Goal: Information Seeking & Learning: Learn about a topic

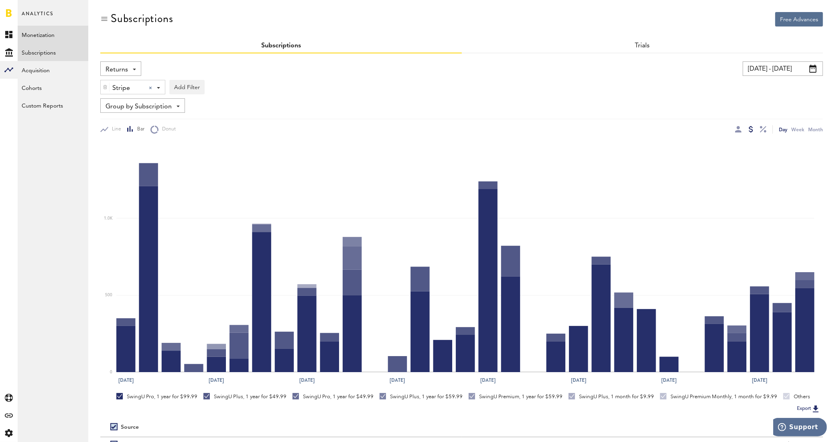
click at [52, 36] on link "Monetization" at bounding box center [53, 35] width 71 height 18
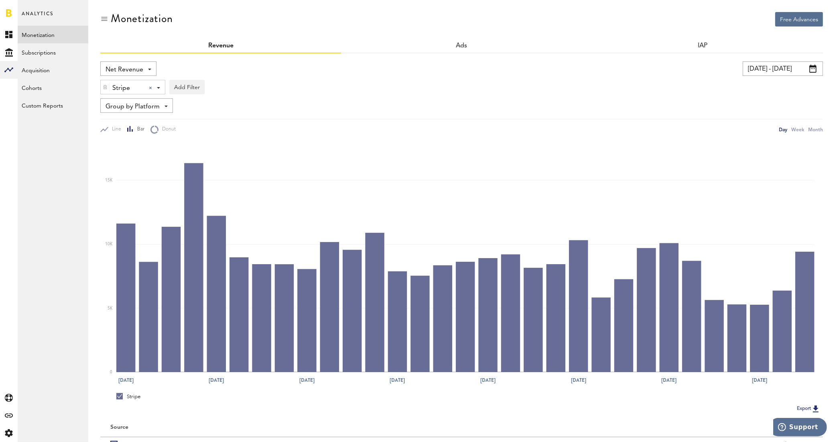
click at [153, 71] on div "Net Revenue Net Revenue Gross Revenue Profit" at bounding box center [128, 68] width 56 height 14
click at [143, 98] on span "Gross Revenue" at bounding box center [128, 102] width 40 height 14
click at [6, 12] on link at bounding box center [9, 13] width 6 height 8
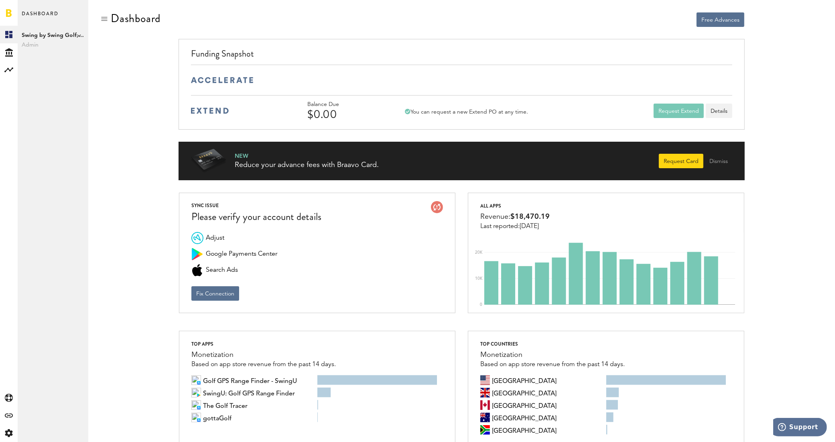
click at [79, 35] on icon at bounding box center [79, 35] width 4 height 4
click at [115, 44] on link "Golfshot" at bounding box center [124, 44] width 63 height 14
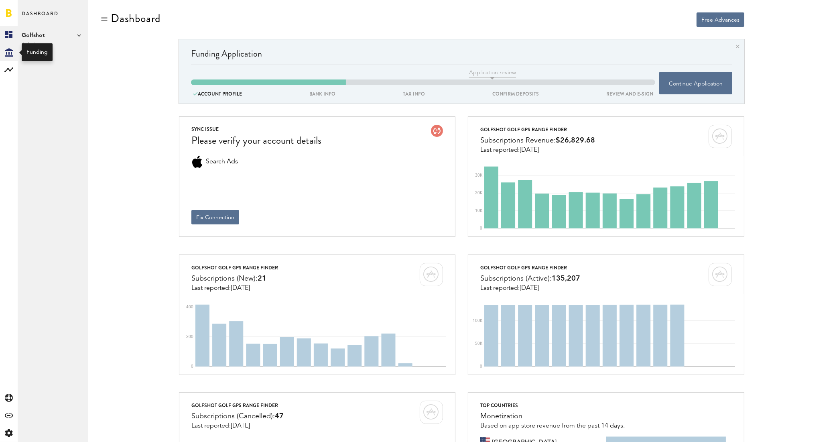
click at [12, 55] on icon at bounding box center [9, 52] width 8 height 8
click at [8, 77] on div at bounding box center [9, 70] width 18 height 18
click at [40, 29] on link "Monetization" at bounding box center [53, 35] width 71 height 18
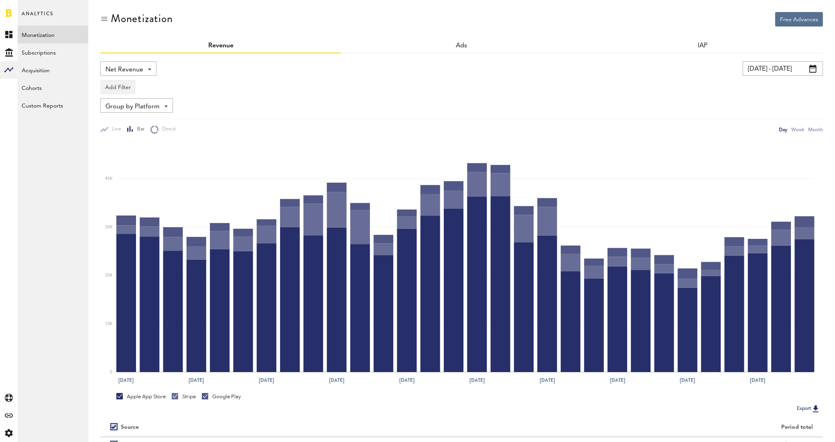
click at [149, 67] on div "Net Revenue Net Revenue Gross Revenue Profit" at bounding box center [128, 68] width 56 height 14
click at [148, 102] on span "Gross Revenue" at bounding box center [128, 102] width 40 height 14
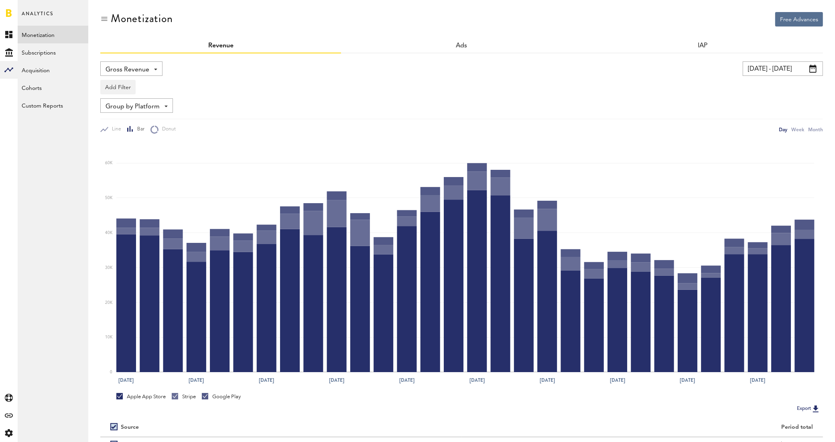
click at [811, 65] on span at bounding box center [813, 69] width 7 height 8
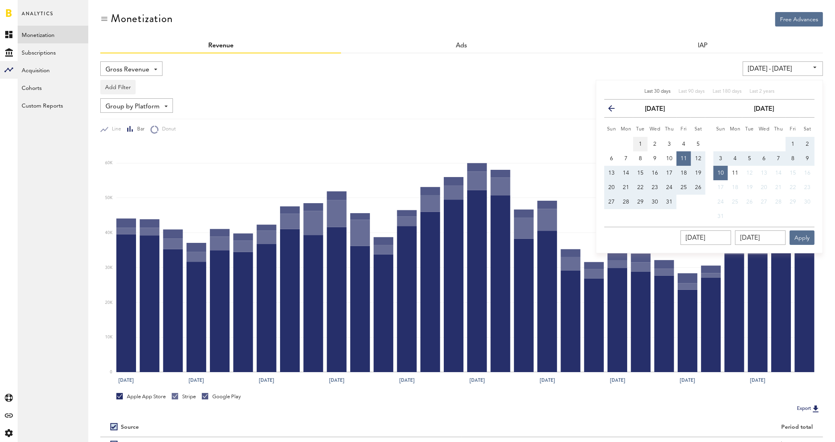
click at [639, 144] on span "1" at bounding box center [640, 144] width 3 height 6
type input "[DATE] - [DATE]"
type input "[DATE]"
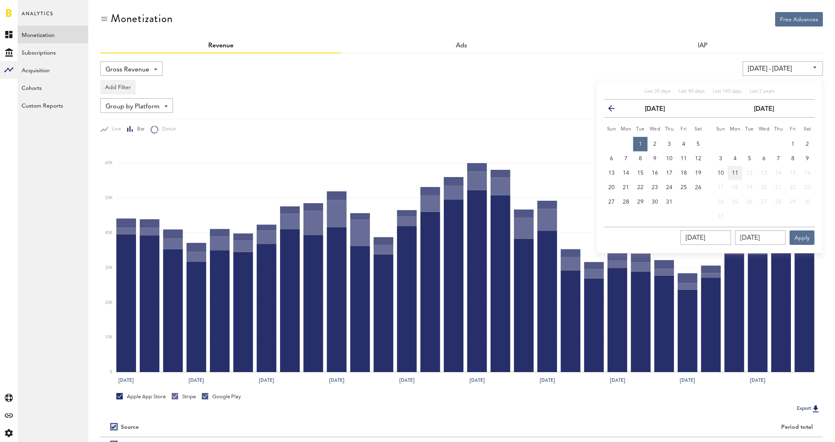
click at [739, 175] on button "11" at bounding box center [735, 173] width 14 height 14
type input "[DATE] - [DATE]"
type input "[DATE]"
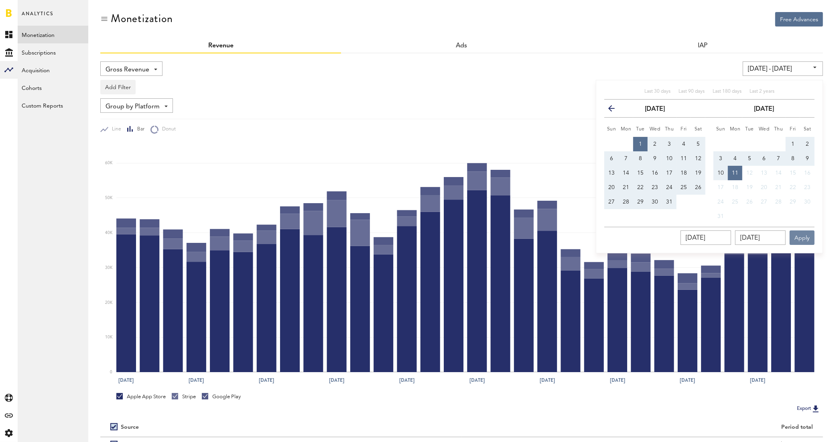
click at [801, 236] on button "Apply" at bounding box center [802, 237] width 25 height 14
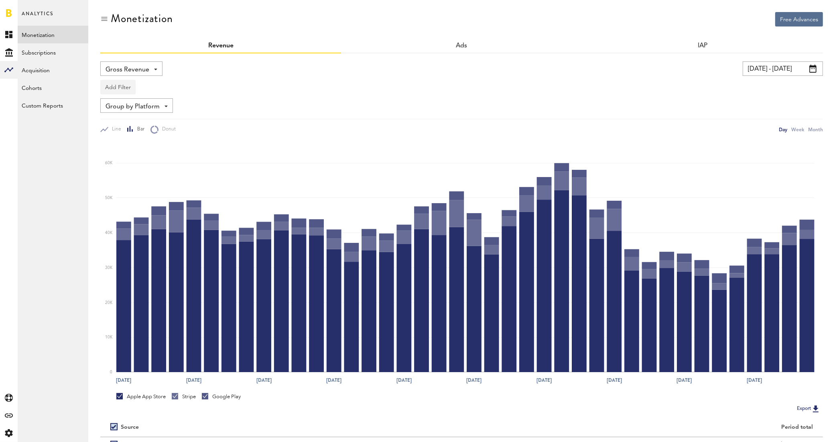
click at [121, 88] on button "Add Filter" at bounding box center [117, 87] width 35 height 14
click at [133, 108] on li "Platforms" at bounding box center [130, 108] width 51 height 14
click at [161, 88] on div "Platforms - Apple App Store Google Play Stripe" at bounding box center [133, 87] width 64 height 14
click at [155, 111] on span "Apple App Store" at bounding box center [138, 107] width 61 height 14
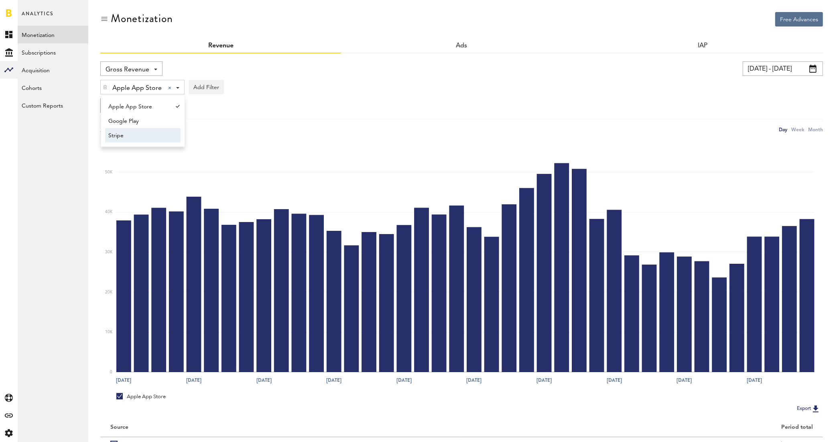
click at [450, 111] on div "Group by Platform Group by Platform Group by Revenue Type Group by App" at bounding box center [461, 105] width 723 height 14
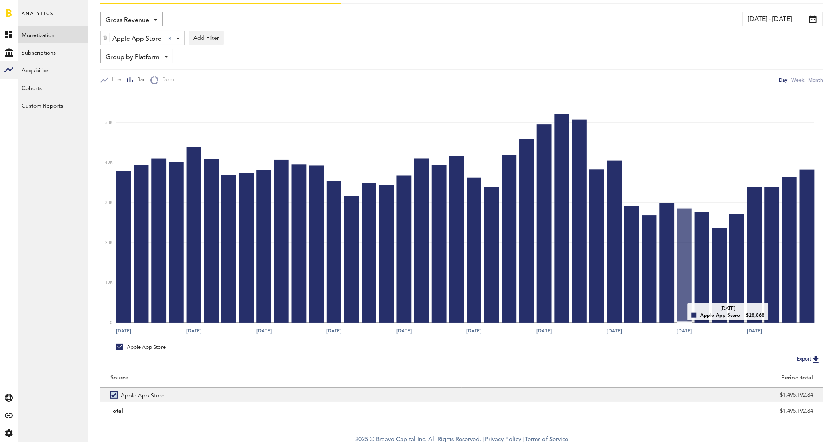
scroll to position [53, 0]
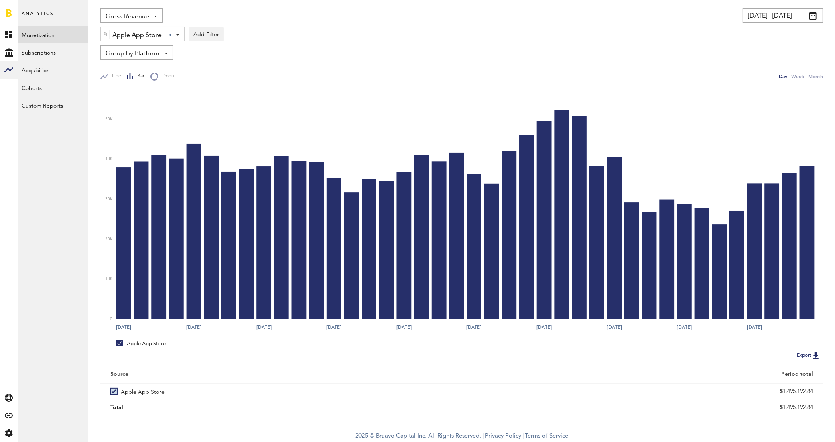
click at [801, 352] on button "Export" at bounding box center [809, 355] width 29 height 10
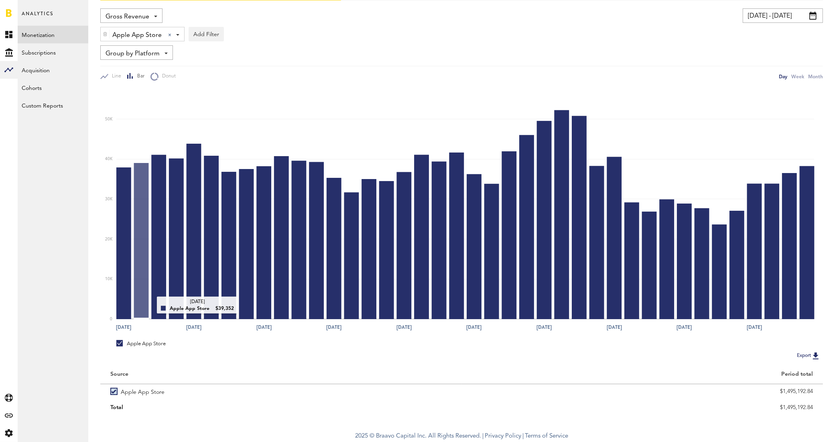
click at [149, 306] on rect at bounding box center [465, 204] width 699 height 230
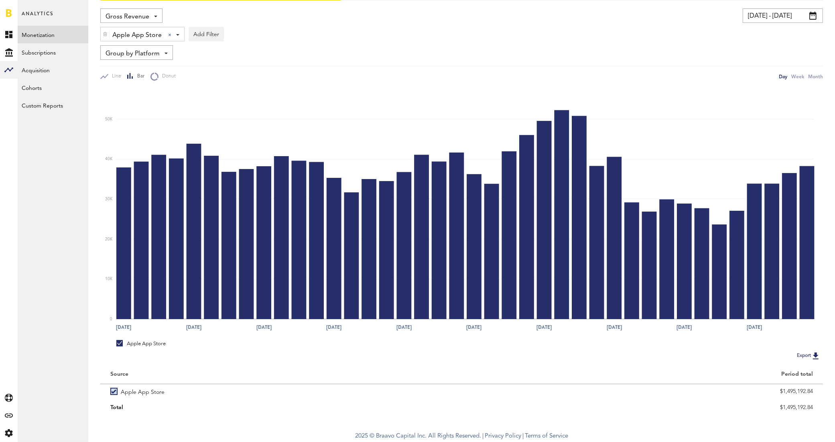
click at [155, 14] on div "Gross Revenue Net Revenue Gross Revenue Profit" at bounding box center [131, 15] width 62 height 14
click at [275, 20] on div "Gross Revenue Net Revenue Gross Revenue Profit" at bounding box center [276, 15] width 352 height 14
click at [37, 39] on link "Monetization" at bounding box center [53, 35] width 71 height 18
click at [43, 55] on link "Subscriptions" at bounding box center [53, 52] width 71 height 18
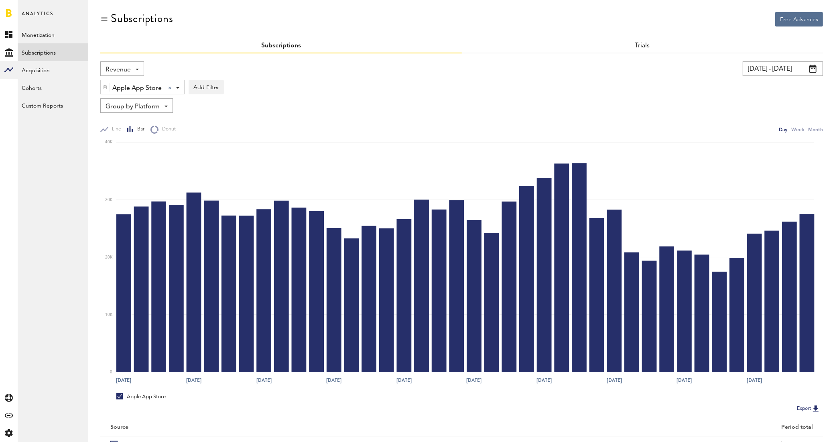
click at [135, 71] on div "Revenue Revenue MRR Actives Trial Status Billing Retries New Subscriptions Rene…" at bounding box center [122, 68] width 44 height 14
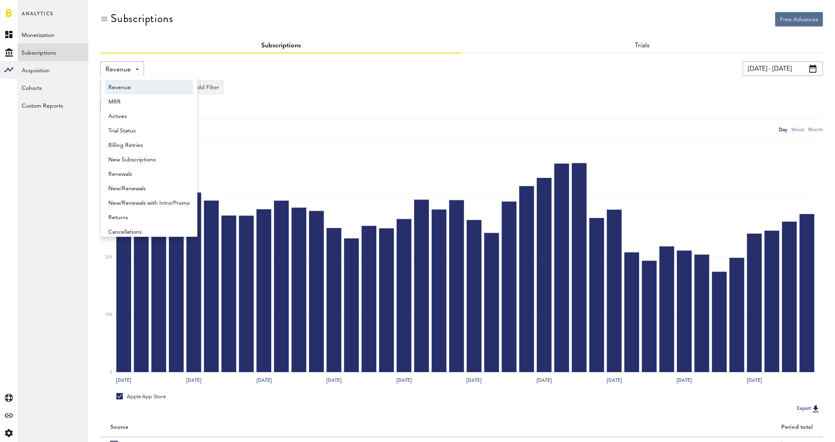
scroll to position [4, 0]
click at [140, 211] on span "Returns" at bounding box center [148, 214] width 81 height 14
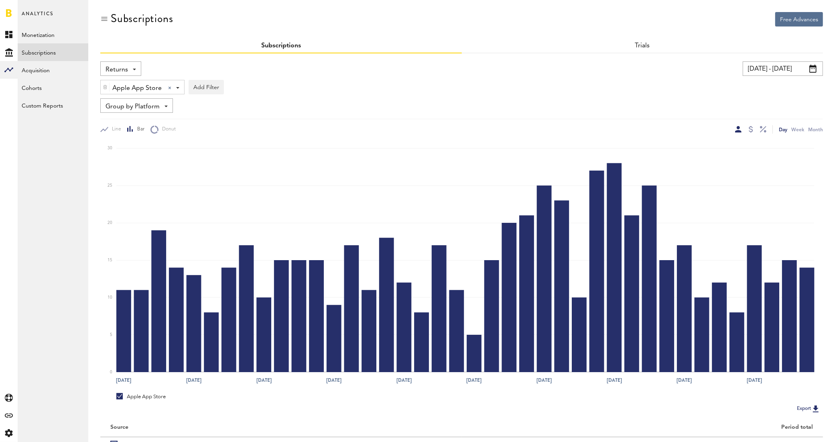
click at [165, 109] on div "Group by Platform Group by Platform Group by App Group by Subscription Group by…" at bounding box center [136, 105] width 73 height 14
click at [165, 149] on span "Group by Subscription" at bounding box center [148, 154] width 81 height 14
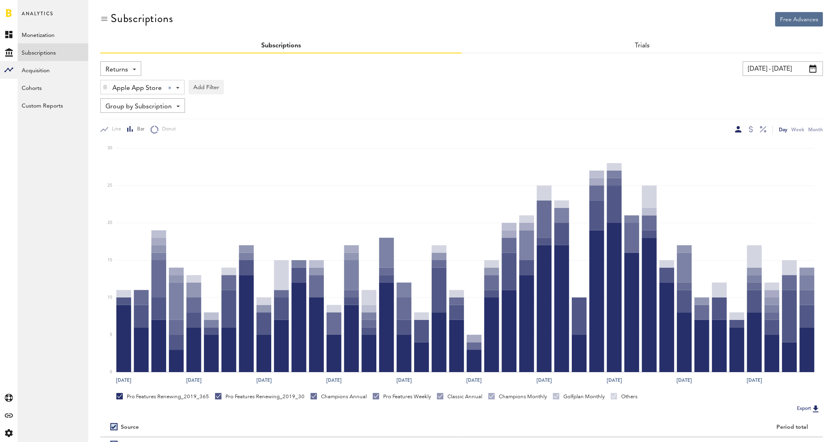
click at [816, 69] on span at bounding box center [813, 69] width 7 height 8
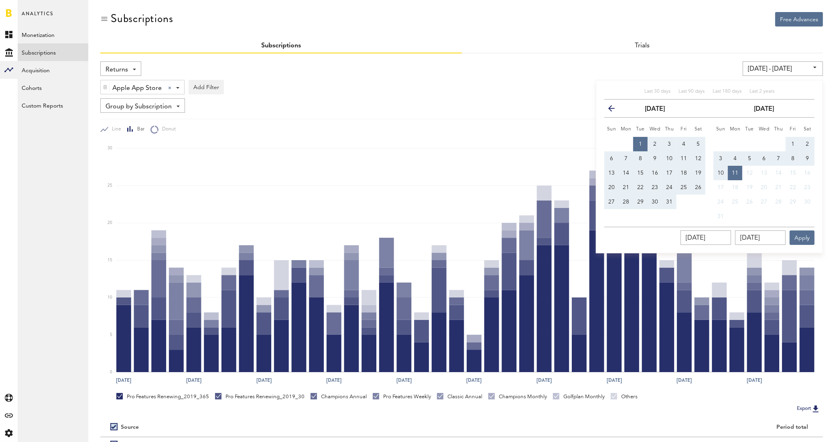
click at [625, 185] on span "21" at bounding box center [626, 188] width 6 height 6
type input "[DATE] - [DATE]"
type input "[DATE]"
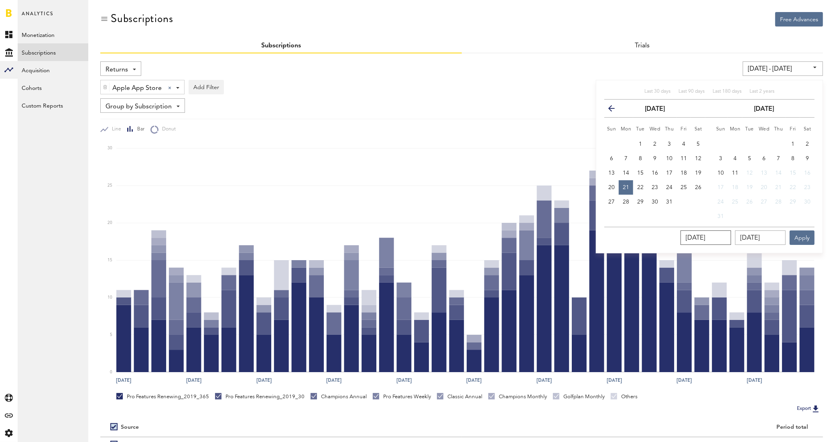
click at [711, 235] on input "[DATE]" at bounding box center [706, 237] width 51 height 14
click at [732, 173] on span "11" at bounding box center [735, 173] width 6 height 6
type input "[DATE] - [DATE]"
type input "[DATE]"
click at [723, 170] on span "10" at bounding box center [721, 173] width 6 height 6
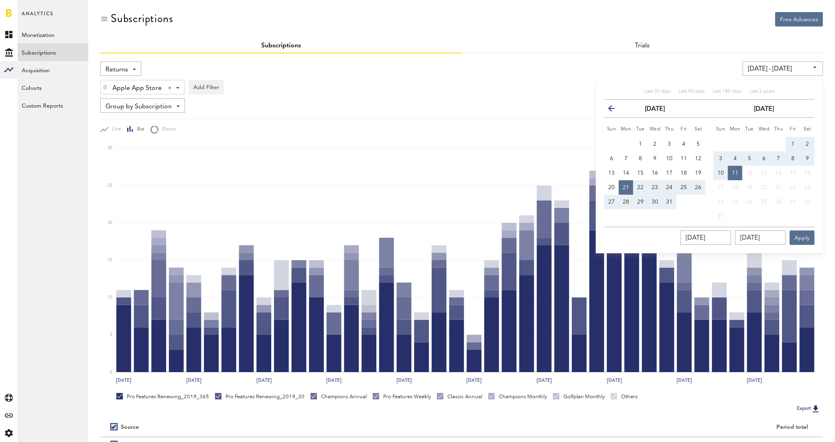
type input "[DATE] - [DATE]"
type input "[DATE]"
click at [710, 238] on input "[DATE]" at bounding box center [706, 237] width 51 height 14
click at [628, 187] on span "21" at bounding box center [626, 188] width 6 height 6
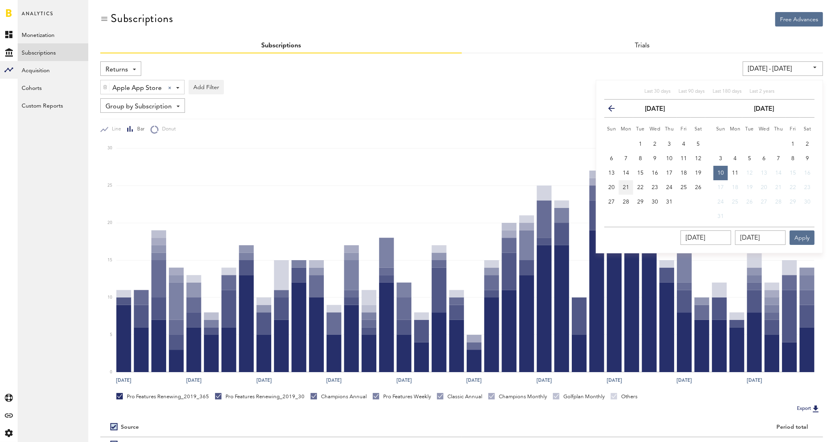
type input "[DATE] - [DATE]"
type input "[DATE]"
click at [768, 241] on input "[DATE]" at bounding box center [760, 237] width 51 height 14
click at [723, 175] on span "10" at bounding box center [721, 173] width 6 height 6
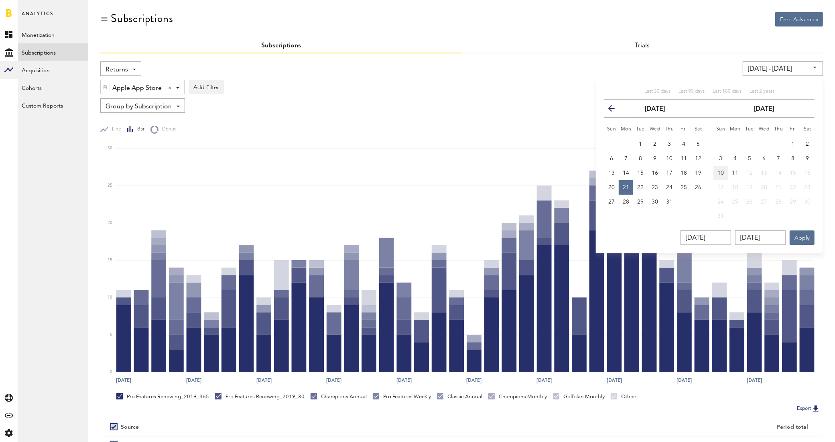
type input "[DATE] - [DATE]"
type input "[DATE]"
click at [806, 237] on button "Apply" at bounding box center [802, 237] width 25 height 14
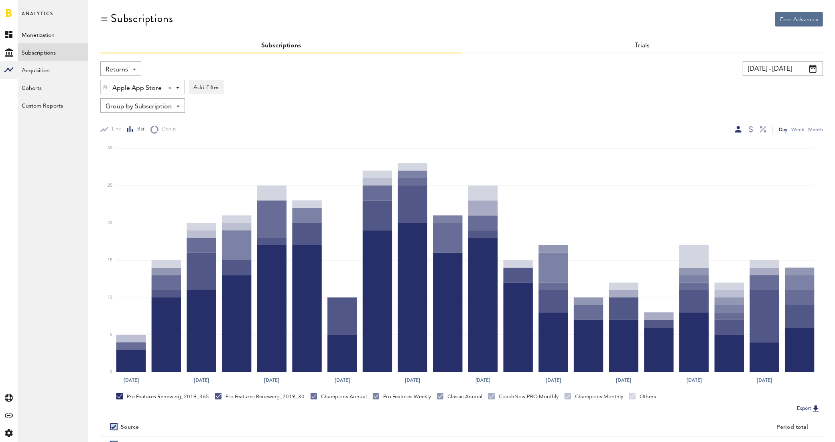
click at [176, 107] on div "Group by Subscription Group by Platform Group by App Group by Subscription Grou…" at bounding box center [142, 105] width 85 height 14
click at [171, 122] on span "Group by Platform" at bounding box center [148, 125] width 81 height 14
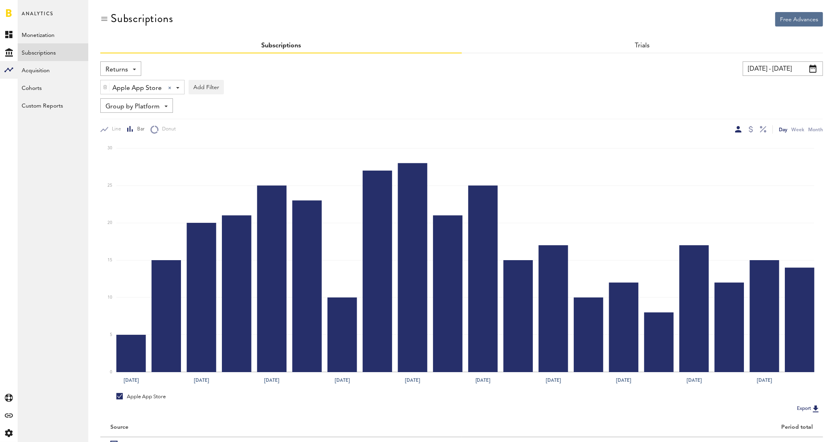
click at [771, 70] on input "[DATE] - [DATE]" at bounding box center [783, 68] width 80 height 14
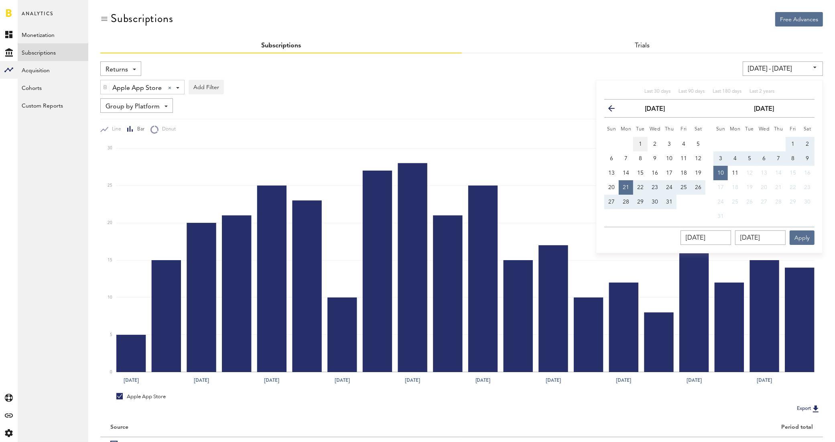
click at [638, 143] on button "1" at bounding box center [641, 144] width 14 height 14
type input "[DATE] - [DATE]"
type input "[DATE]"
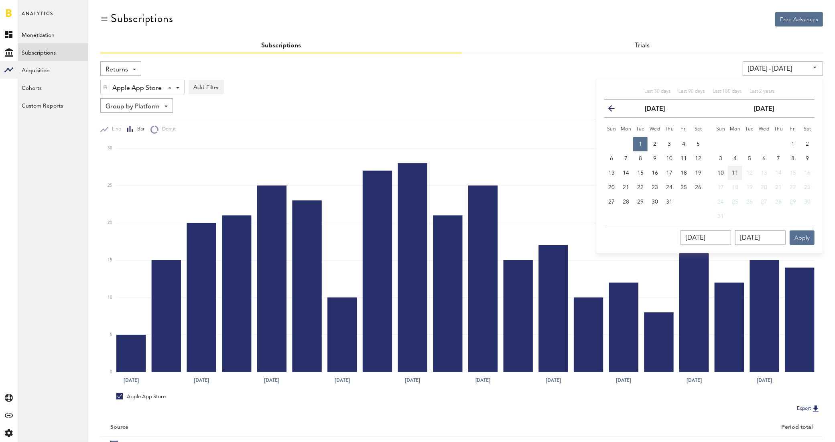
click at [735, 173] on span "11" at bounding box center [735, 173] width 6 height 6
type input "[DATE] - [DATE]"
type input "[DATE]"
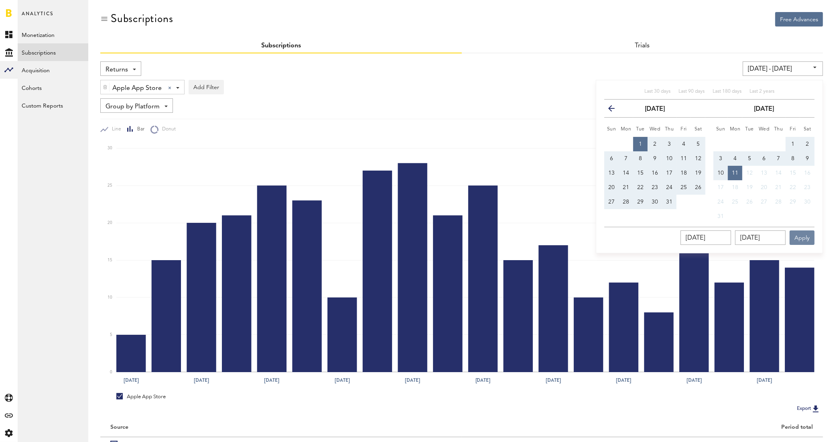
click at [803, 235] on button "Apply" at bounding box center [802, 237] width 25 height 14
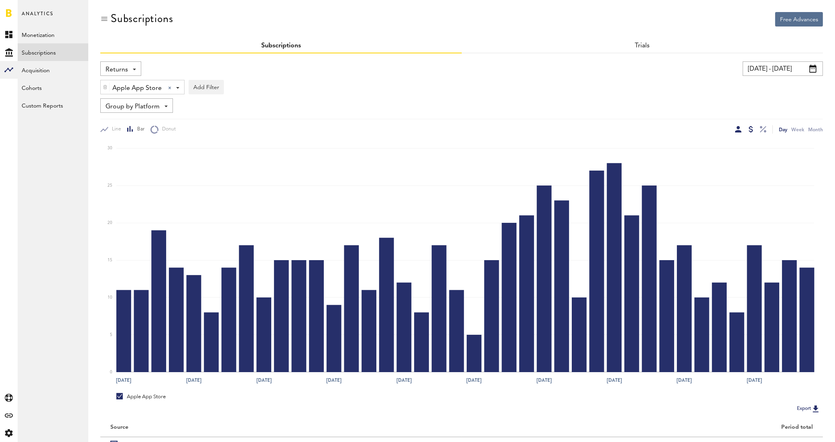
click at [749, 131] on div at bounding box center [751, 129] width 4 height 6
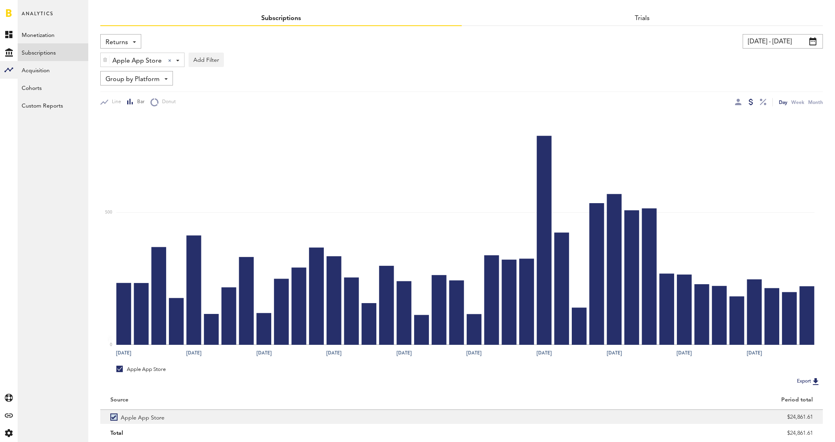
scroll to position [53, 0]
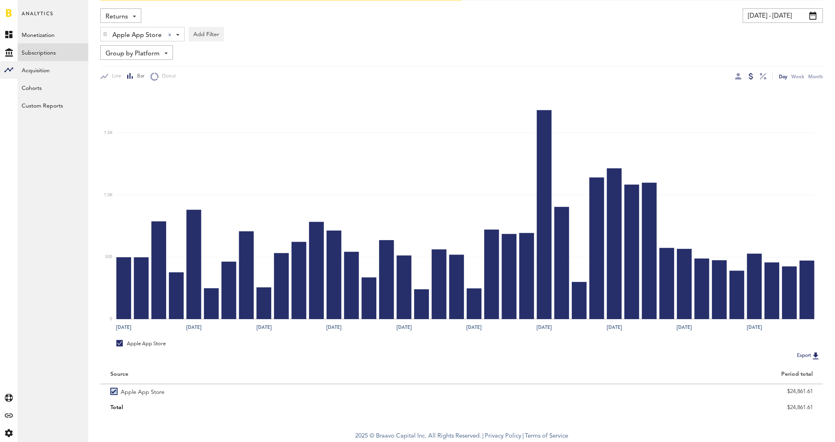
click at [800, 354] on button "Export" at bounding box center [809, 355] width 29 height 10
click at [202, 35] on button "Add Filter" at bounding box center [206, 34] width 35 height 14
click at [233, 81] on li "Subscriptions" at bounding box center [225, 84] width 65 height 14
click at [253, 35] on div "Subscriptions - Pro Features 2019_365 Pro Features Renewing_2019_30 Pro Feature…" at bounding box center [226, 34] width 74 height 14
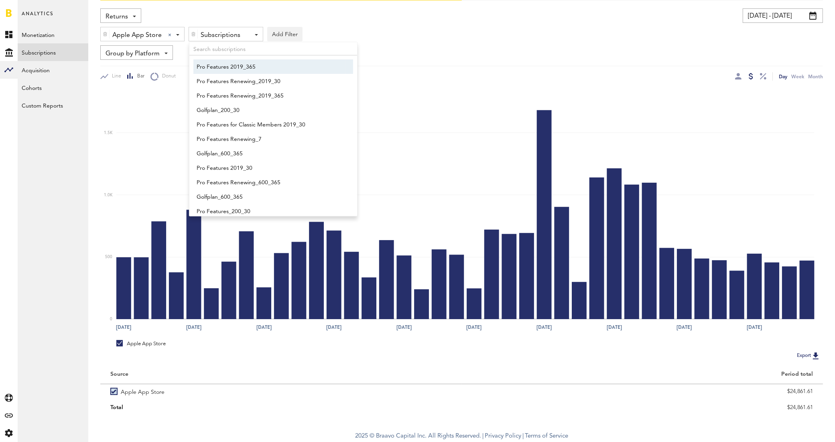
click at [238, 10] on div "Returns Revenue MRR Actives Trial Status Billing Retries New Subscriptions Rene…" at bounding box center [271, 15] width 342 height 14
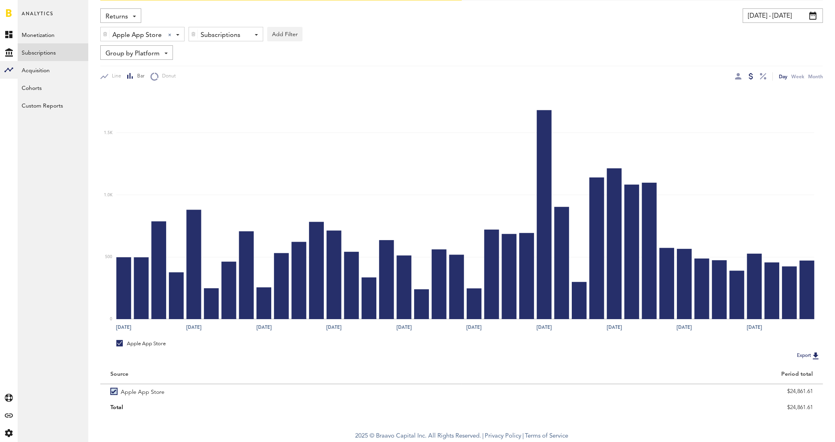
click at [194, 35] on img at bounding box center [193, 34] width 5 height 6
click at [193, 35] on button "Add Filter" at bounding box center [206, 34] width 35 height 14
click at [238, 100] on li "Subscription durations" at bounding box center [225, 98] width 65 height 14
click at [281, 37] on div "Subscription durations - 1 week 1 month 1 year" at bounding box center [239, 34] width 100 height 14
click at [250, 68] on span "1 month" at bounding box center [227, 68] width 61 height 14
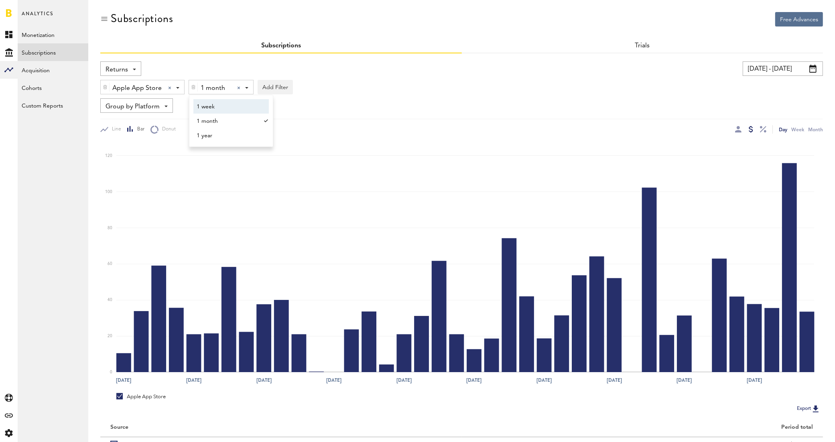
click at [235, 104] on span "1 week" at bounding box center [227, 107] width 61 height 14
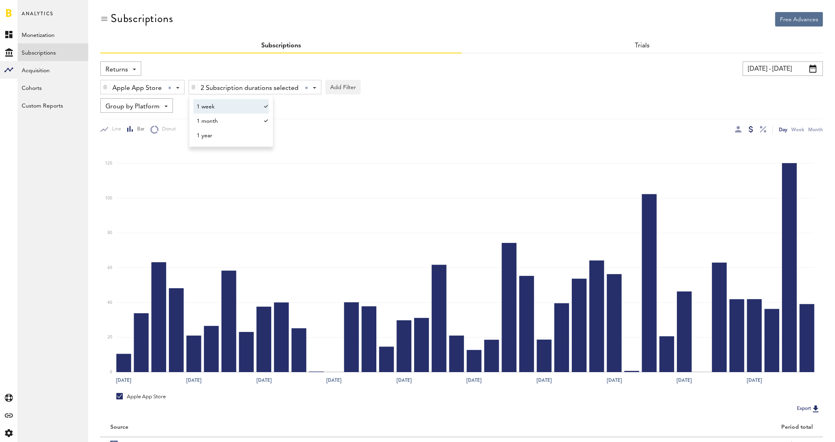
click at [455, 84] on div "Apple App Store Apple App Store Apple App Store Google Play Stripe 2 Subscripti…" at bounding box center [461, 85] width 723 height 18
click at [133, 69] on span at bounding box center [134, 70] width 3 height 2
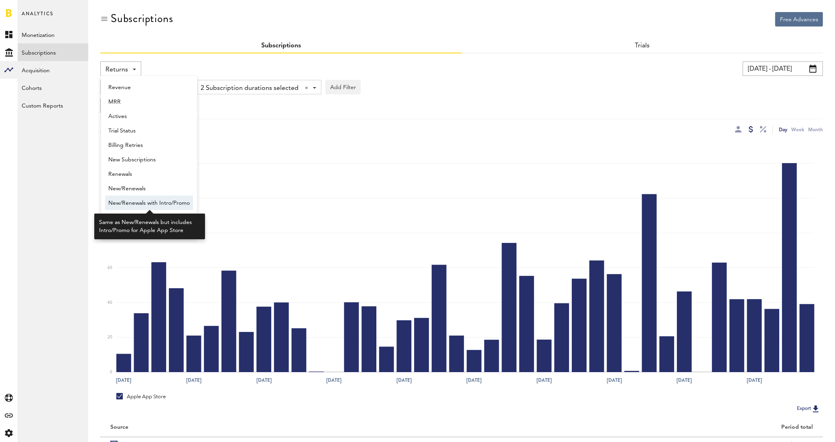
scroll to position [6, 0]
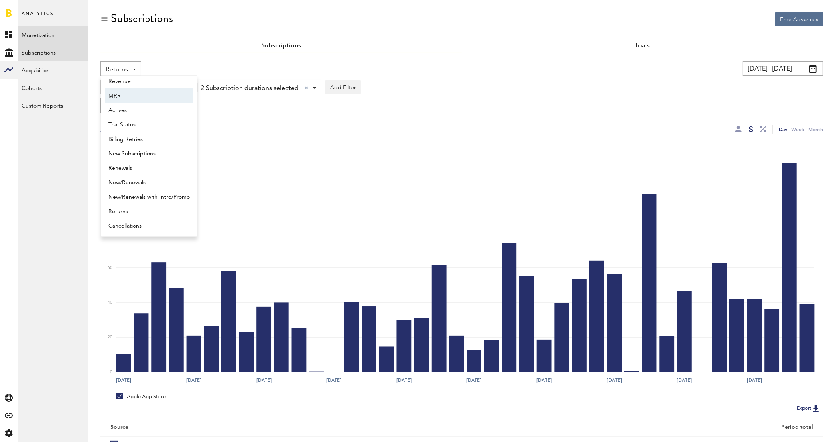
click at [53, 34] on link "Monetization" at bounding box center [53, 35] width 71 height 18
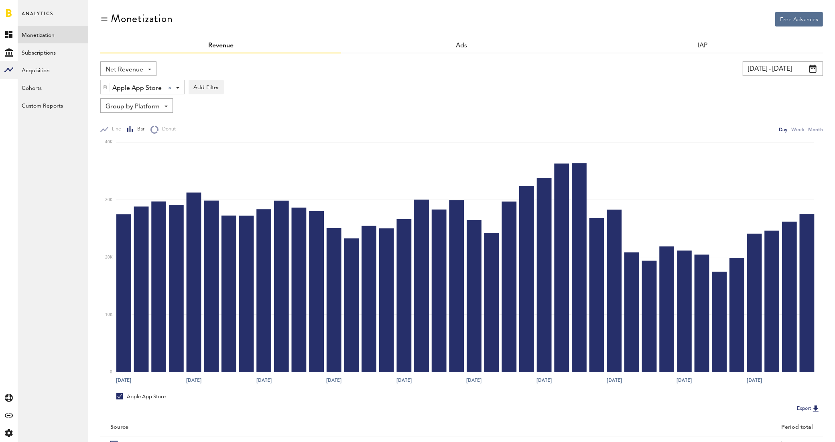
click at [149, 69] on span at bounding box center [149, 70] width 3 height 2
click at [141, 103] on span "Gross Revenue" at bounding box center [128, 102] width 40 height 14
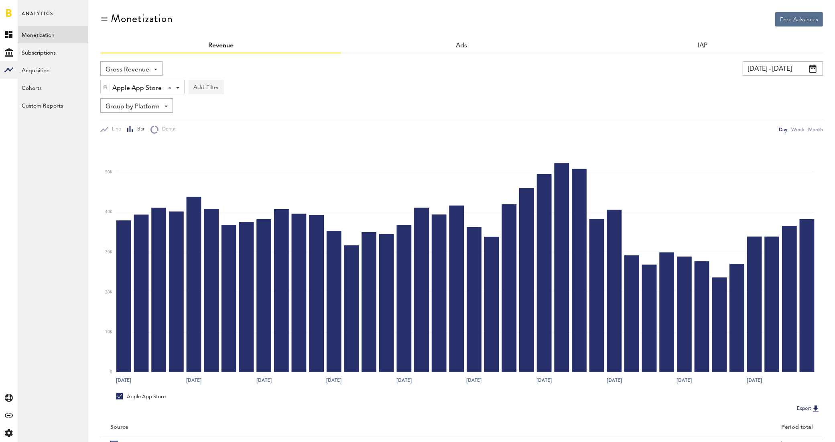
click at [213, 86] on button "Add Filter" at bounding box center [206, 87] width 35 height 14
click at [281, 71] on div "Gross Revenue Net Revenue Gross Revenue Profit" at bounding box center [276, 68] width 352 height 14
click at [203, 89] on button "Add Filter" at bounding box center [206, 87] width 35 height 14
click at [293, 76] on div "Apple App Store Apple App Store Apple App Store Google Play Stripe Add Filter P…" at bounding box center [461, 85] width 723 height 18
click at [49, 53] on link "Subscriptions" at bounding box center [53, 52] width 71 height 18
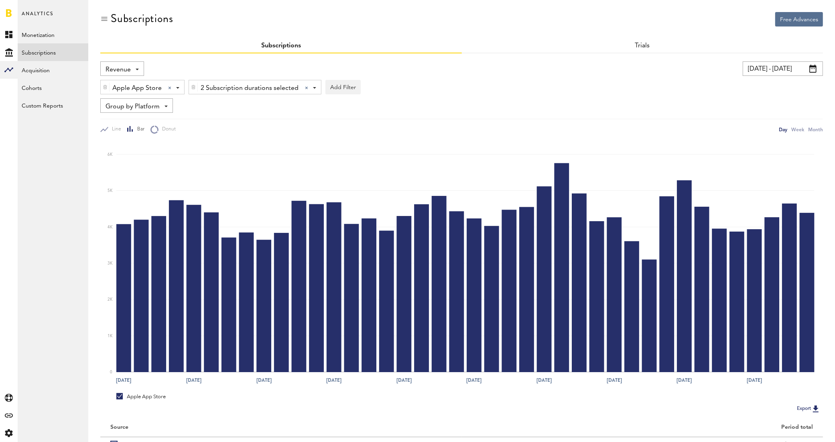
click at [138, 69] on span at bounding box center [137, 70] width 3 height 2
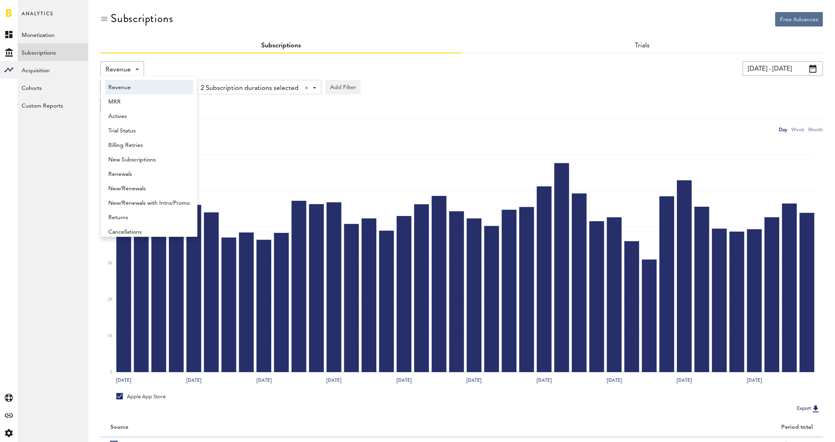
scroll to position [4, 0]
click at [153, 154] on span "New Subscriptions" at bounding box center [148, 156] width 81 height 14
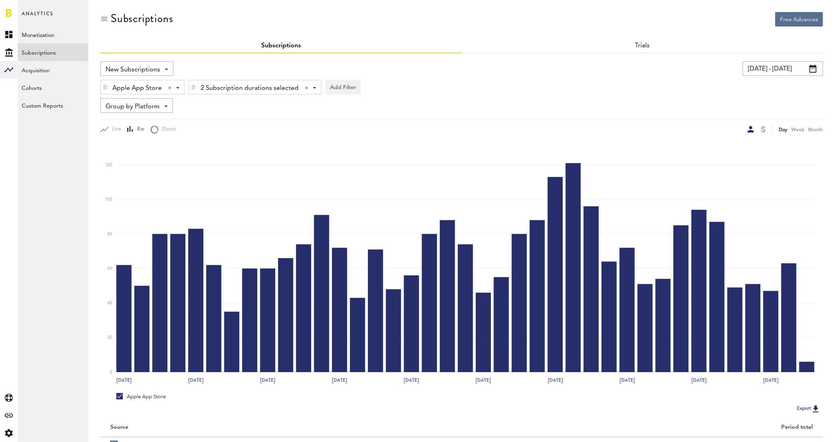
click at [191, 85] on img at bounding box center [193, 87] width 5 height 6
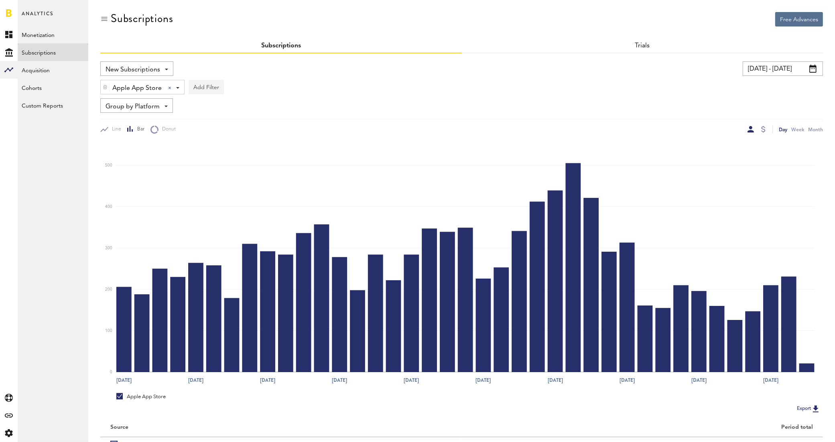
click at [197, 89] on button "Add Filter" at bounding box center [206, 87] width 35 height 14
click at [240, 152] on li "Subscription durations" at bounding box center [225, 151] width 65 height 14
click at [281, 88] on span at bounding box center [282, 88] width 3 height 2
click at [210, 119] on span "1 month" at bounding box center [227, 121] width 61 height 14
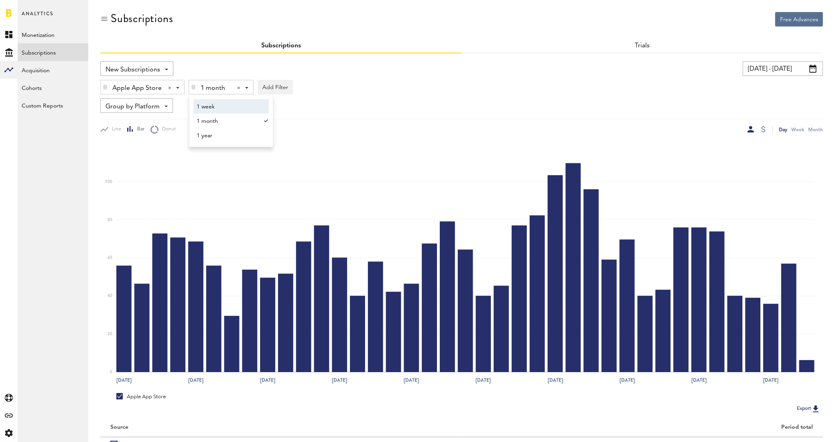
click at [214, 107] on span "1 week" at bounding box center [227, 107] width 61 height 14
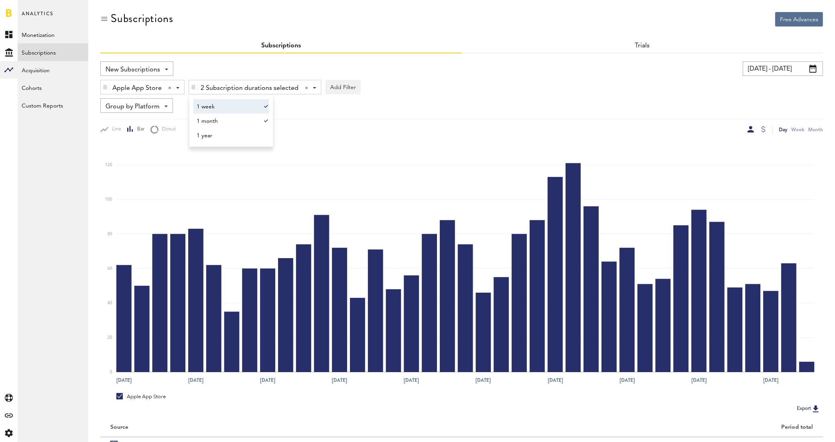
click at [440, 85] on div "Apple App Store Apple App Store Apple App Store Google Play Stripe 2 Subscripti…" at bounding box center [461, 85] width 723 height 18
click at [764, 129] on div at bounding box center [764, 129] width 4 height 6
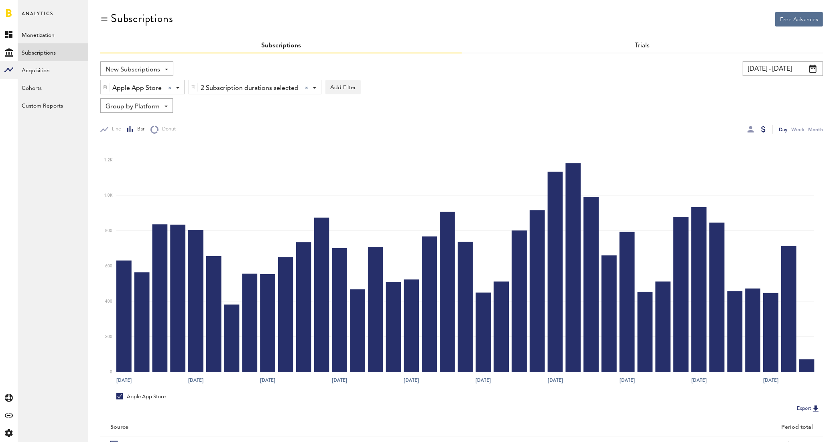
click at [314, 88] on div "2 Subscription durations selected 2 Subscription durations selected 1 week 1 mo…" at bounding box center [255, 87] width 132 height 14
click at [458, 89] on div "Apple App Store Apple App Store Apple App Store Google Play Stripe 2 Subscripti…" at bounding box center [461, 85] width 723 height 18
click at [161, 67] on div "New Subscriptions Revenue MRR Actives Trial Status Billing Retries New Subscrip…" at bounding box center [136, 68] width 73 height 14
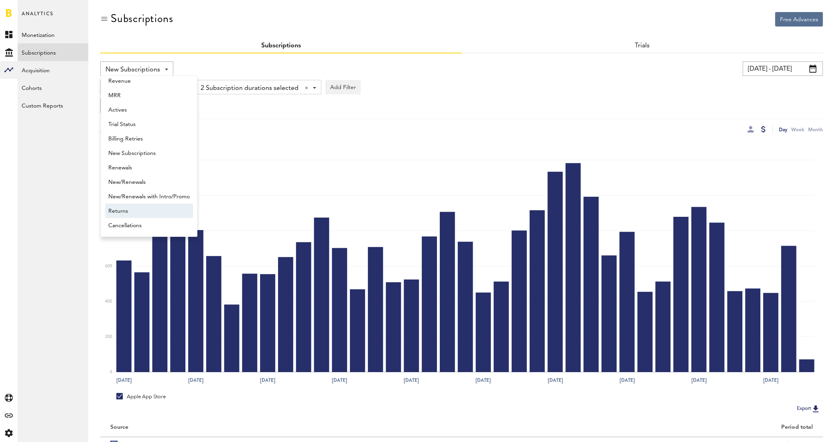
click at [137, 211] on span "Returns" at bounding box center [148, 211] width 81 height 14
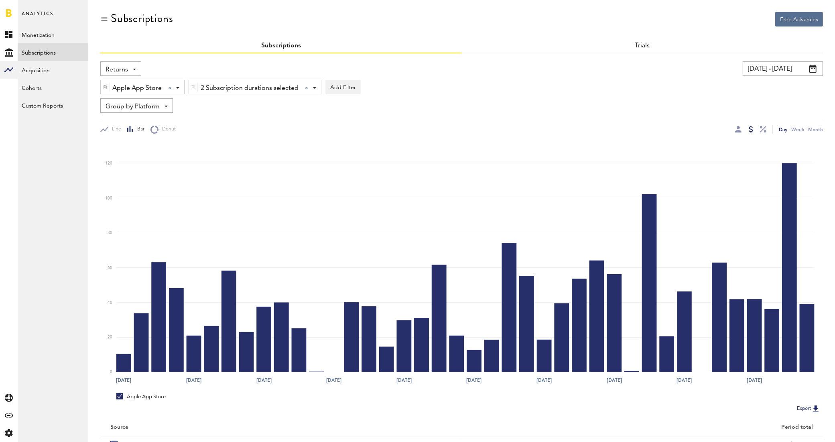
click at [313, 87] on span at bounding box center [314, 88] width 3 height 2
click at [192, 87] on img at bounding box center [193, 87] width 5 height 6
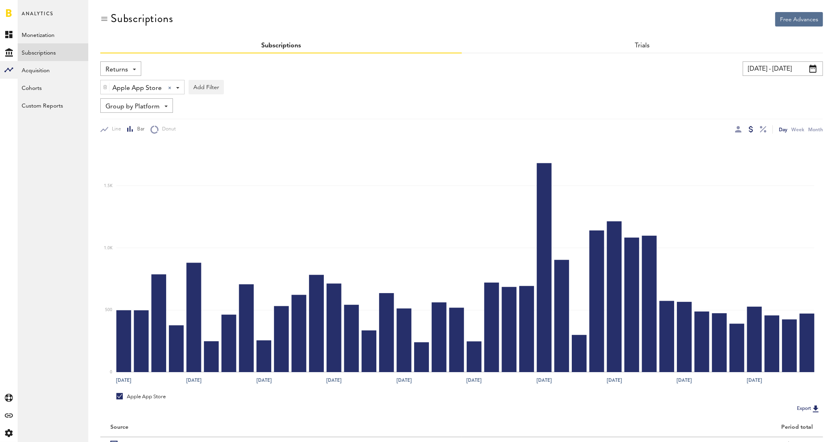
click at [770, 71] on input "[DATE] - [DATE]" at bounding box center [783, 68] width 80 height 14
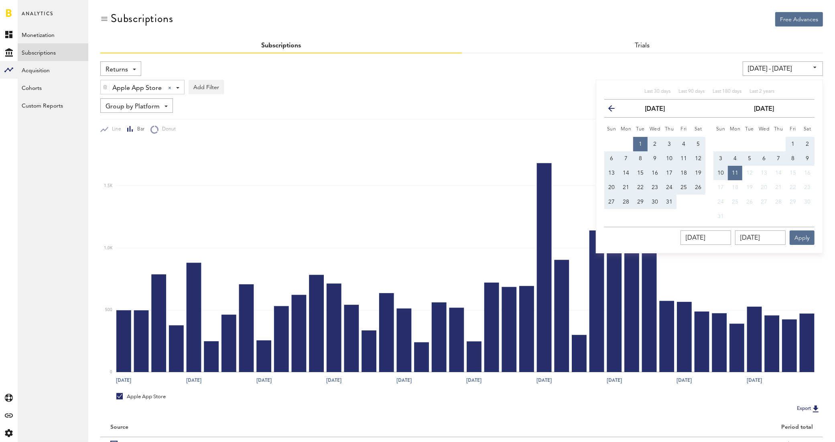
click at [766, 159] on button "6" at bounding box center [764, 158] width 14 height 14
type input "[DATE] - [DATE]"
type input "[DATE]"
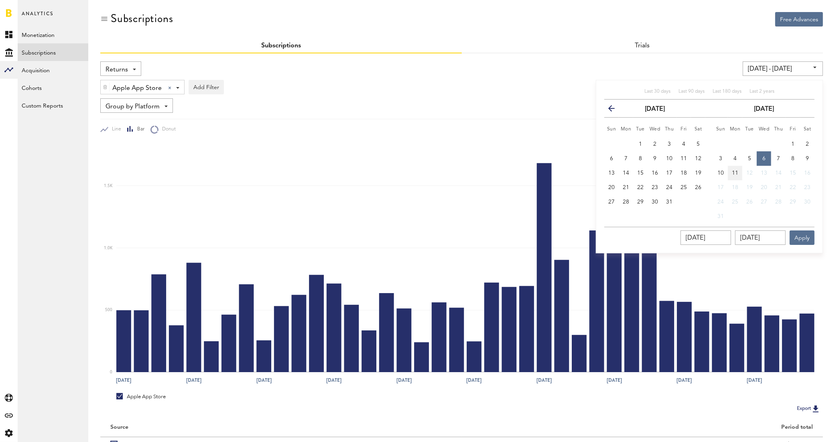
click at [737, 171] on span "11" at bounding box center [735, 173] width 6 height 6
type input "[DATE] - [DATE]"
type input "[DATE]"
click at [803, 239] on button "Apply" at bounding box center [802, 237] width 25 height 14
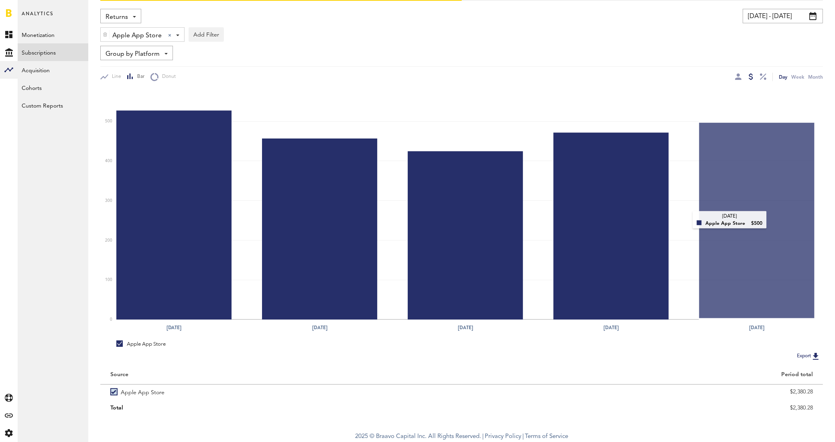
scroll to position [53, 0]
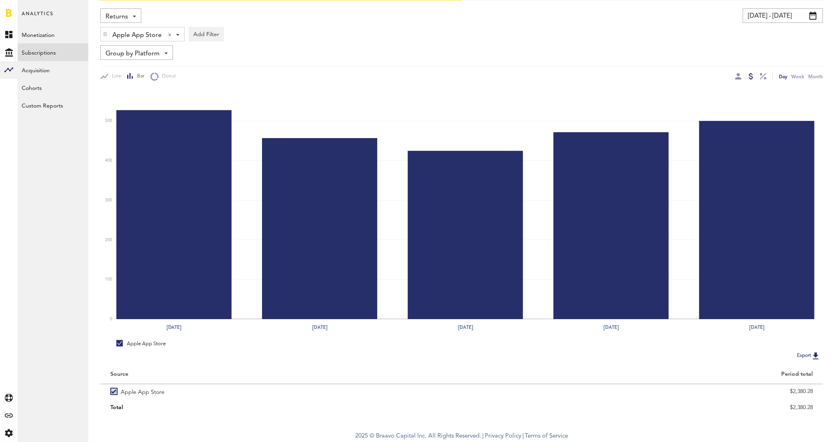
click at [803, 350] on button "Export" at bounding box center [809, 355] width 29 height 10
